Goal: Task Accomplishment & Management: Complete application form

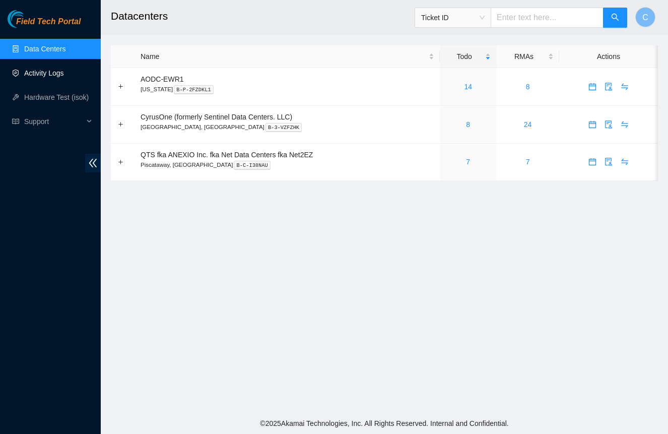
click at [52, 77] on link "Activity Logs" at bounding box center [44, 73] width 40 height 8
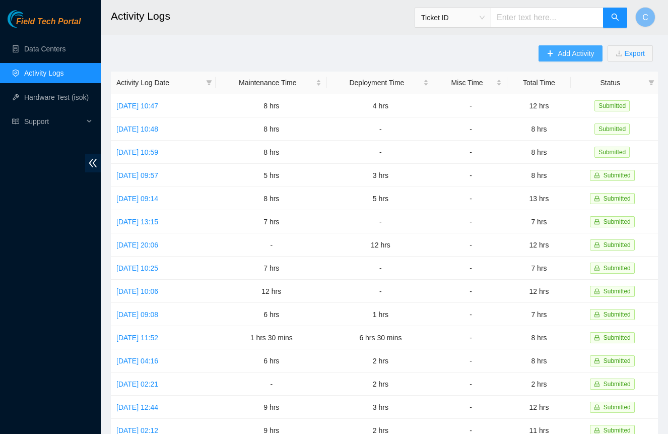
click at [561, 53] on span "Add Activity" at bounding box center [576, 53] width 36 height 11
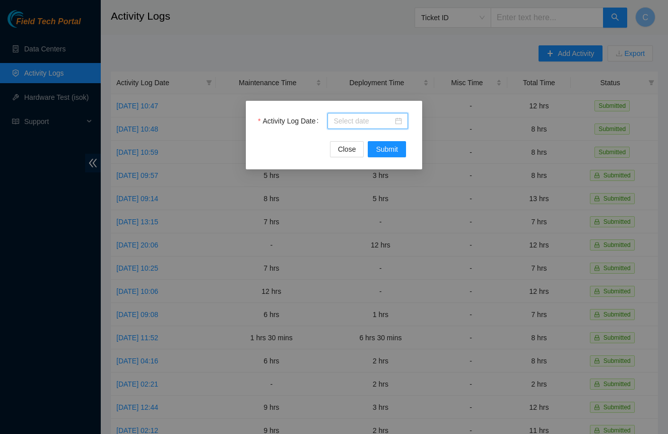
click at [376, 125] on input "Activity Log Date" at bounding box center [363, 120] width 59 height 11
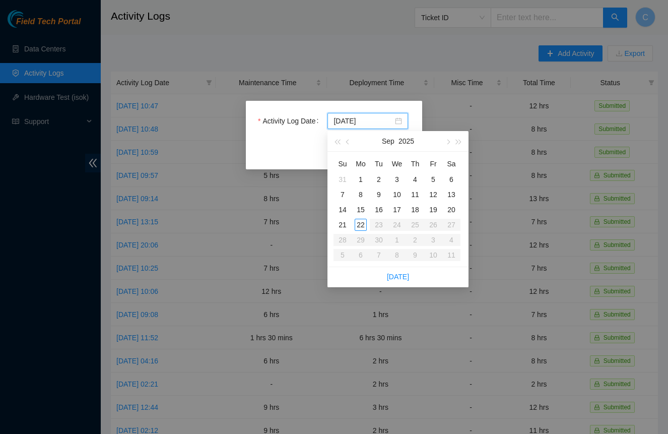
type input "2025-09-16"
type input "2025-09-22"
click at [359, 224] on div "22" at bounding box center [361, 225] width 12 height 12
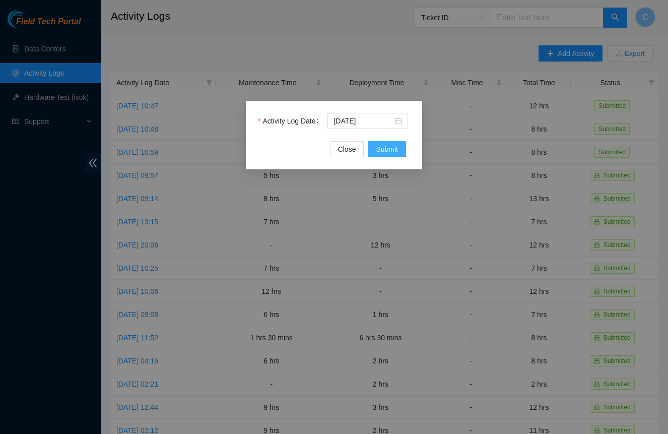
click at [380, 148] on span "Submit" at bounding box center [387, 149] width 22 height 11
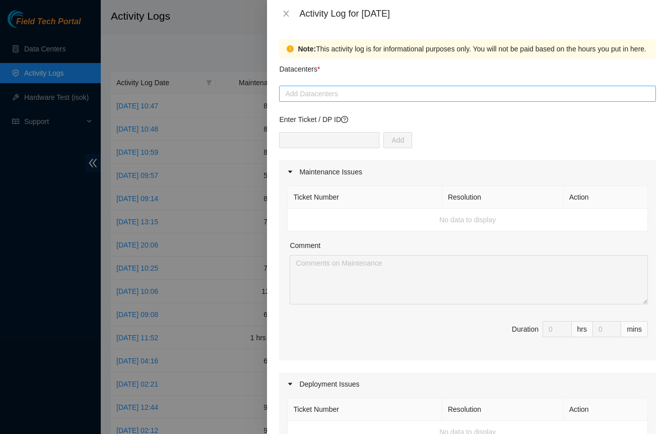
click at [351, 97] on div at bounding box center [468, 94] width 372 height 12
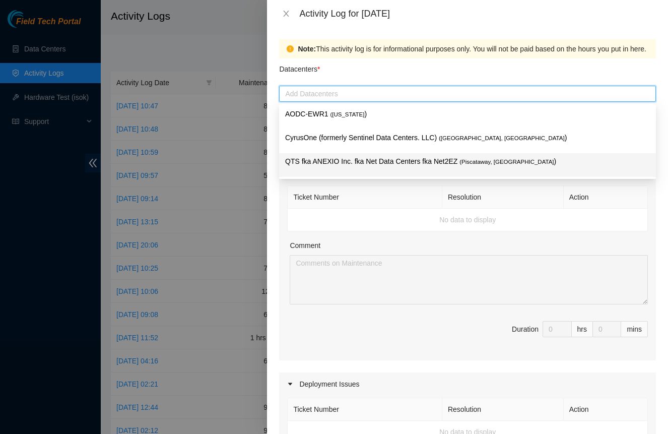
click at [355, 162] on p "QTS fka ANEXIO Inc. fka Net Data Centers fka Net2EZ ( Piscataway, NJ )" at bounding box center [467, 162] width 365 height 12
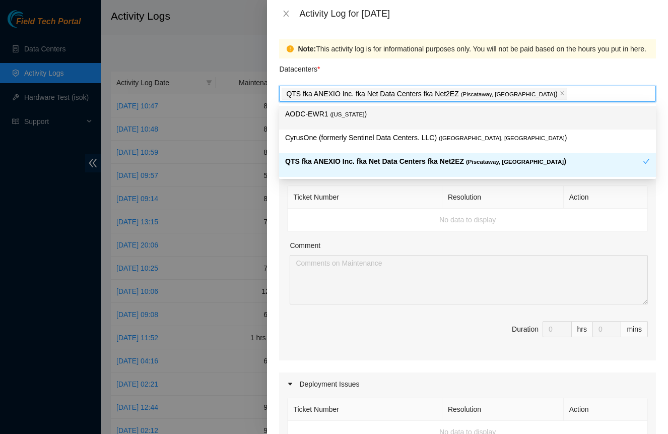
click at [437, 69] on div "Datacenters *" at bounding box center [467, 71] width 377 height 27
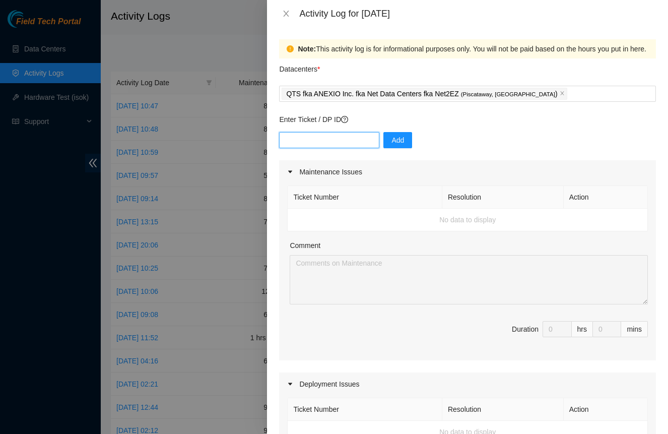
click at [340, 142] on input "text" at bounding box center [329, 140] width 100 height 16
paste input "DP84381"
type input "DP84381"
click at [395, 143] on span "Add" at bounding box center [398, 140] width 13 height 11
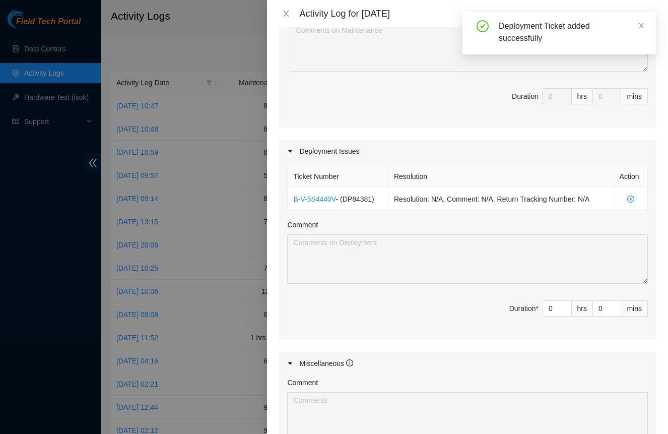
scroll to position [234, 0]
click at [554, 306] on input "0" at bounding box center [557, 307] width 28 height 15
type input "1"
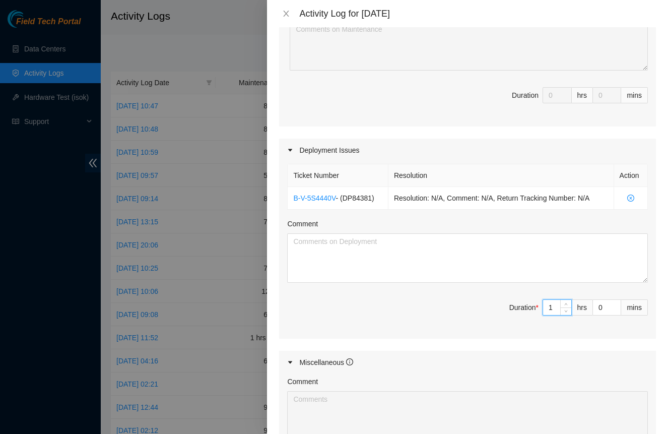
type input "12"
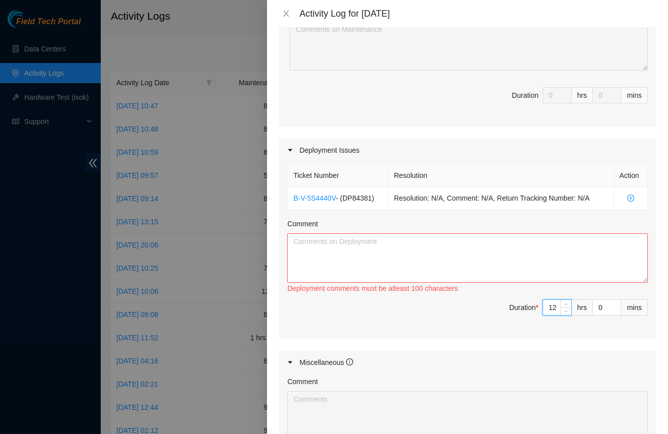
type input "12"
click at [492, 258] on textarea "Comment" at bounding box center [467, 257] width 361 height 49
click at [330, 243] on textarea "Railed and racked all machines." at bounding box center [467, 257] width 361 height 49
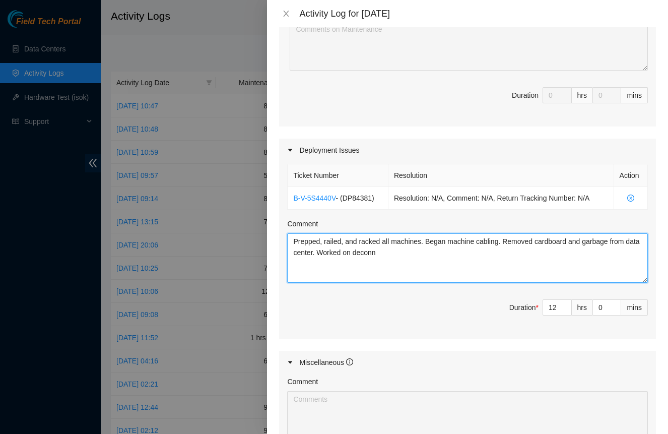
paste textarea "DP84382 DP85572 DP79251"
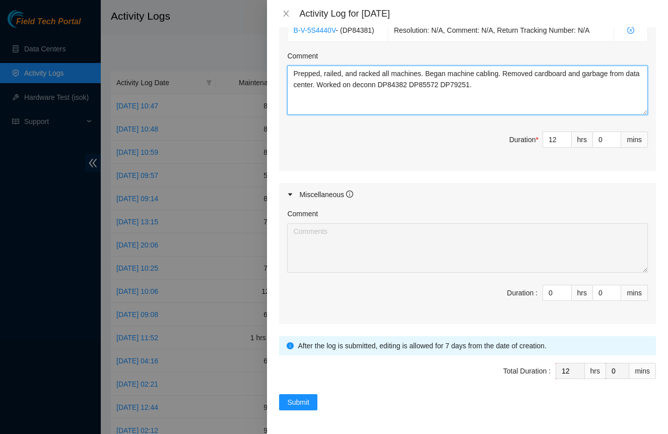
scroll to position [401, 0]
type textarea "Prepped, railed, and racked all machines. Began machine cabling. Removed cardbo…"
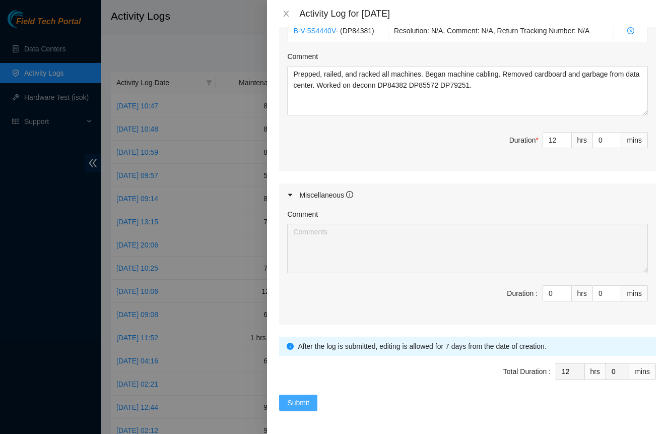
drag, startPoint x: 300, startPoint y: 399, endPoint x: 291, endPoint y: 396, distance: 10.0
click at [300, 399] on span "Submit" at bounding box center [298, 402] width 22 height 11
